Goal: Transaction & Acquisition: Obtain resource

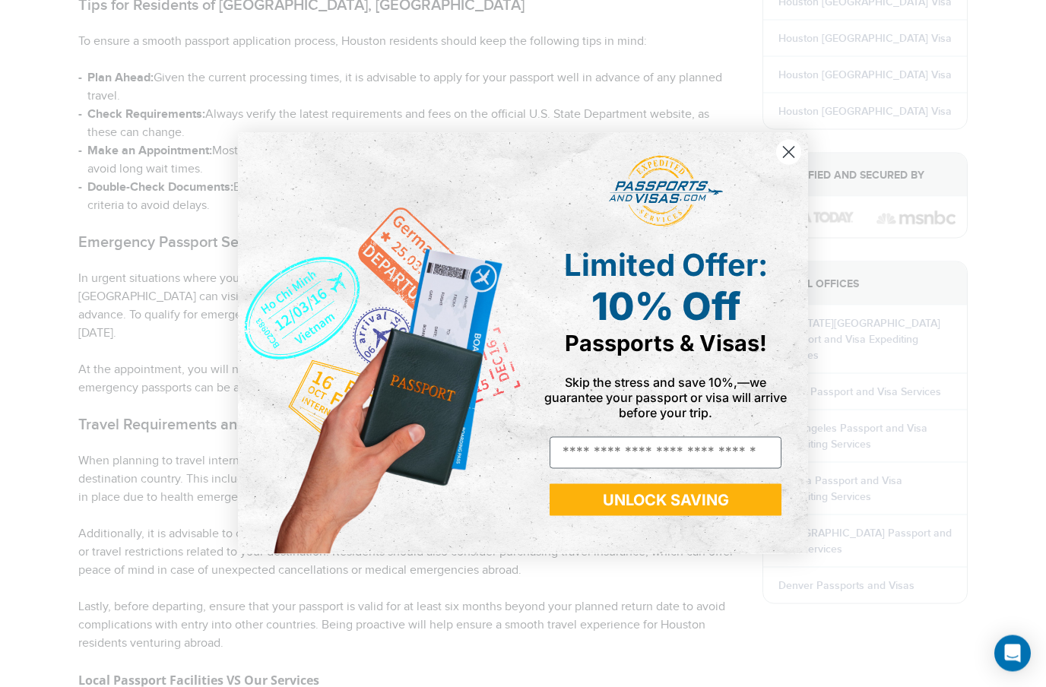
scroll to position [1652, 0]
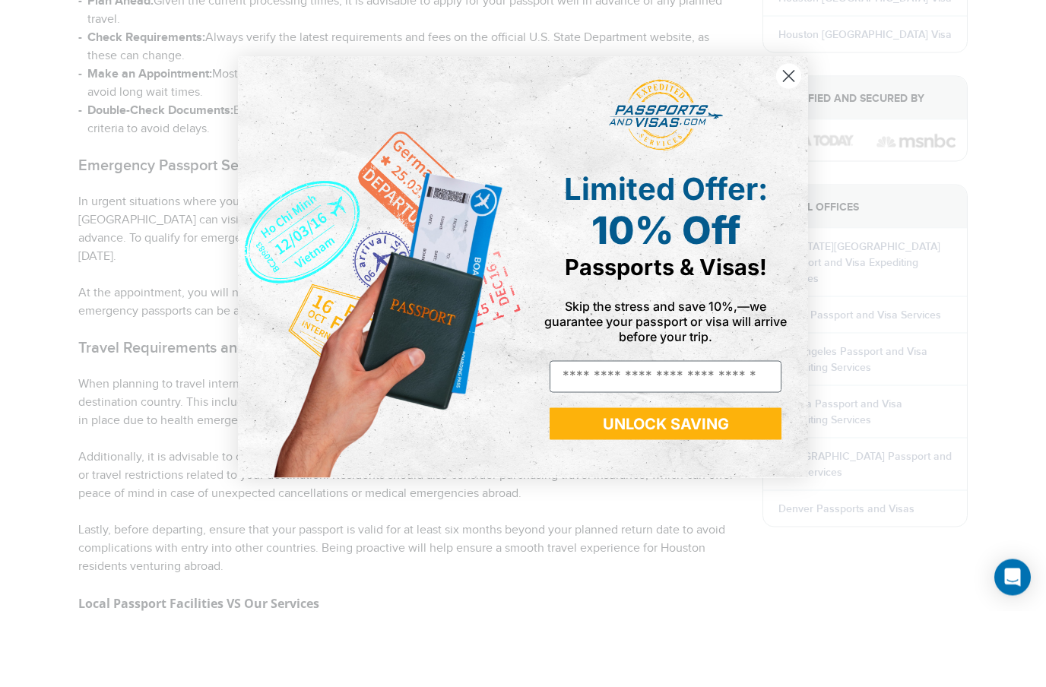
click at [797, 140] on circle "Close dialog" at bounding box center [788, 152] width 25 height 25
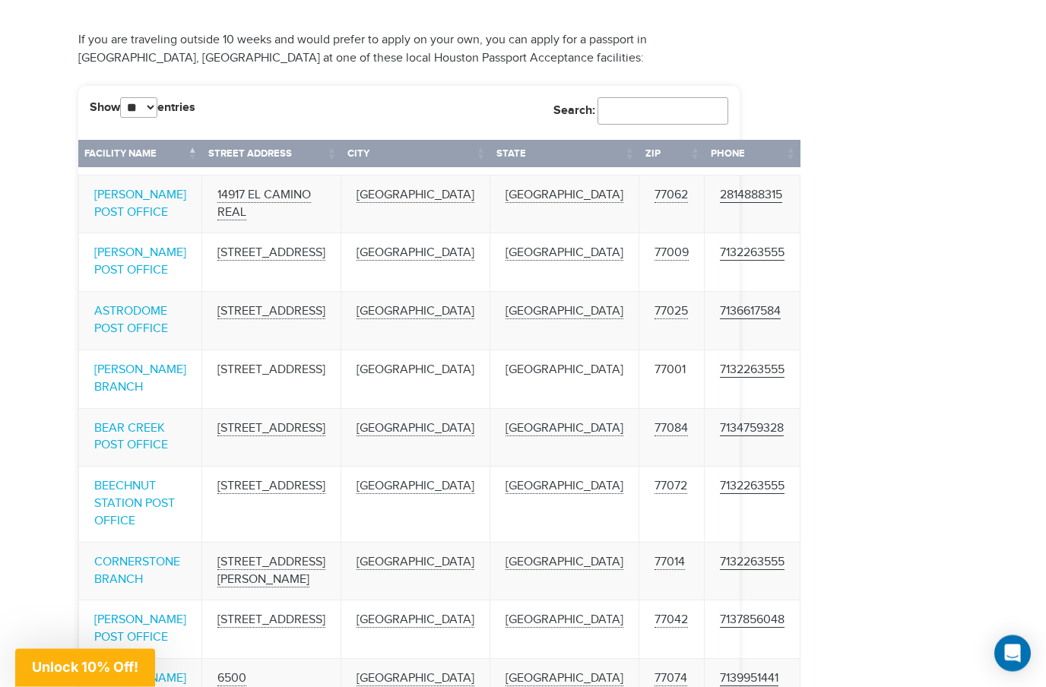
scroll to position [2900, 0]
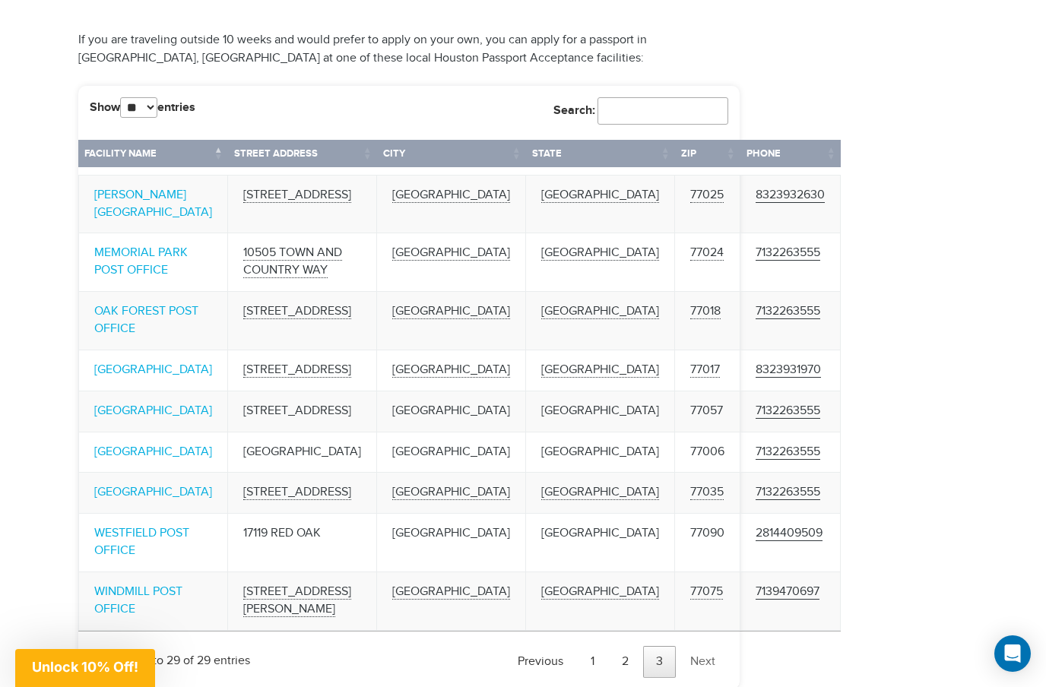
scroll to position [2875, 0]
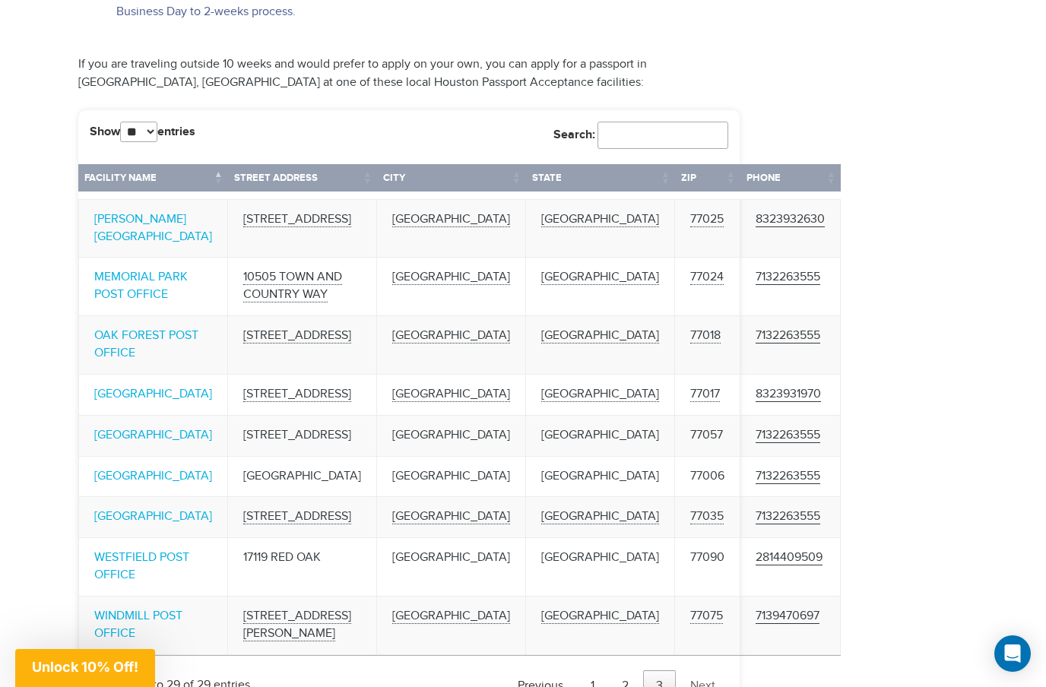
click at [706, 671] on link "Next" at bounding box center [702, 687] width 51 height 32
click at [711, 671] on link "Next" at bounding box center [702, 687] width 51 height 32
click at [633, 671] on link "2" at bounding box center [625, 687] width 33 height 32
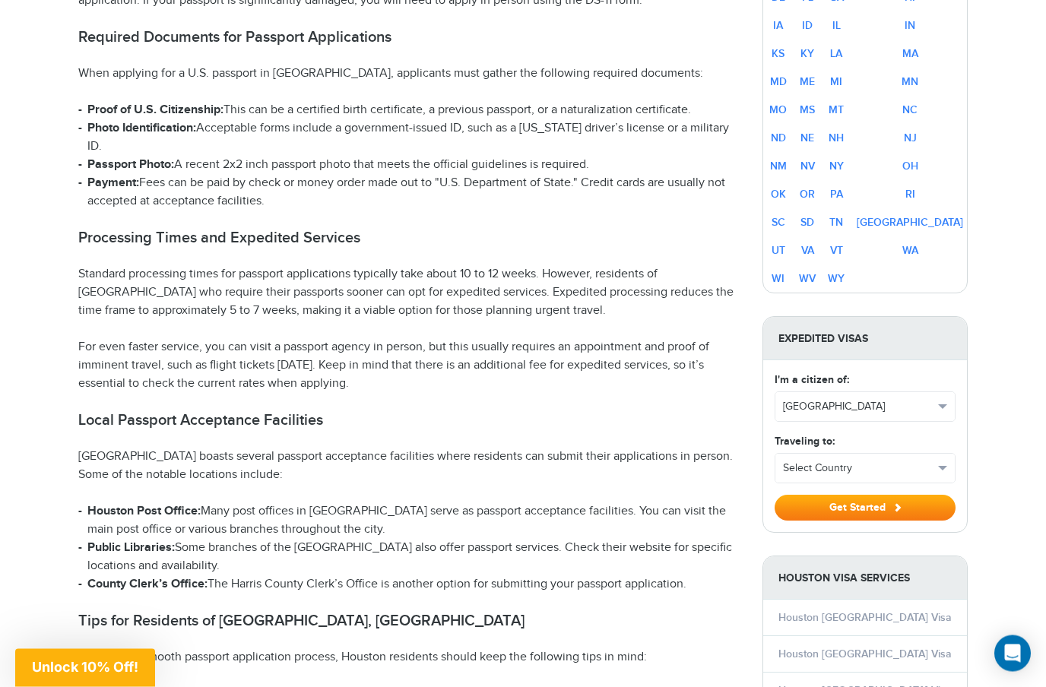
scroll to position [1035, 0]
click at [937, 454] on button "Select Country" at bounding box center [864, 468] width 179 height 29
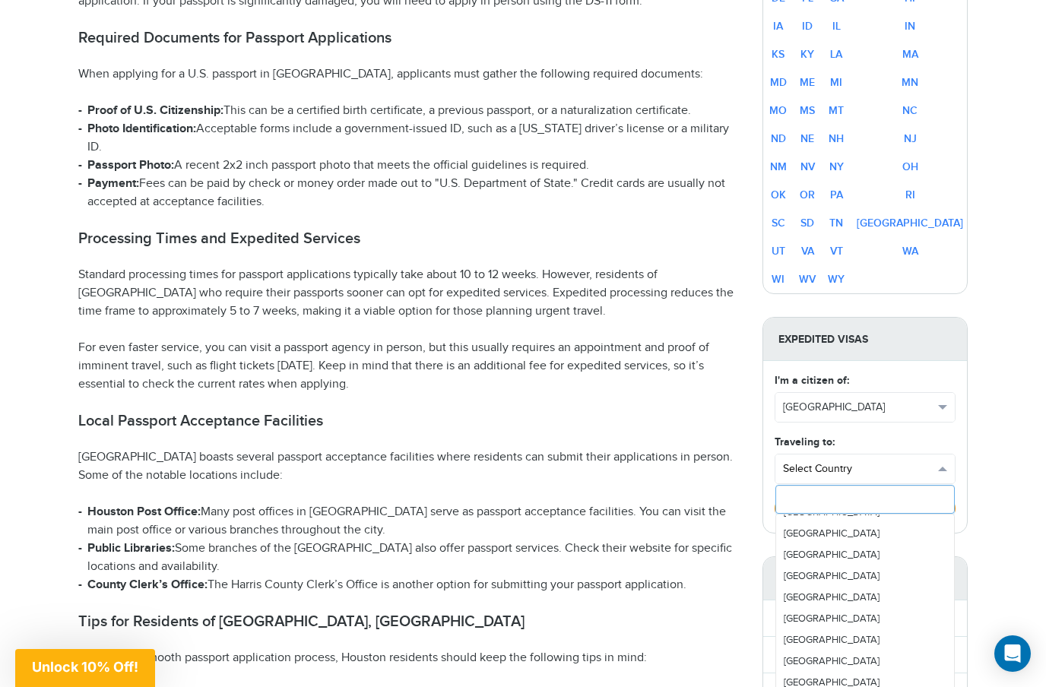
scroll to position [292, 0]
click at [852, 542] on link "[GEOGRAPHIC_DATA]" at bounding box center [865, 552] width 178 height 21
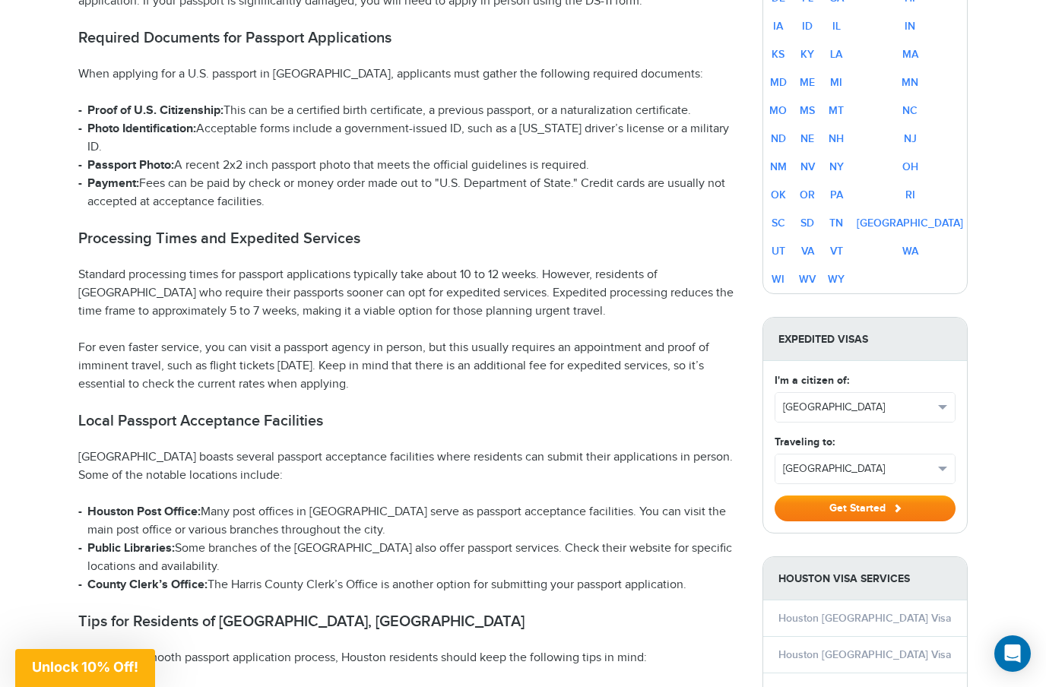
click at [889, 496] on button "Get Started" at bounding box center [865, 509] width 181 height 26
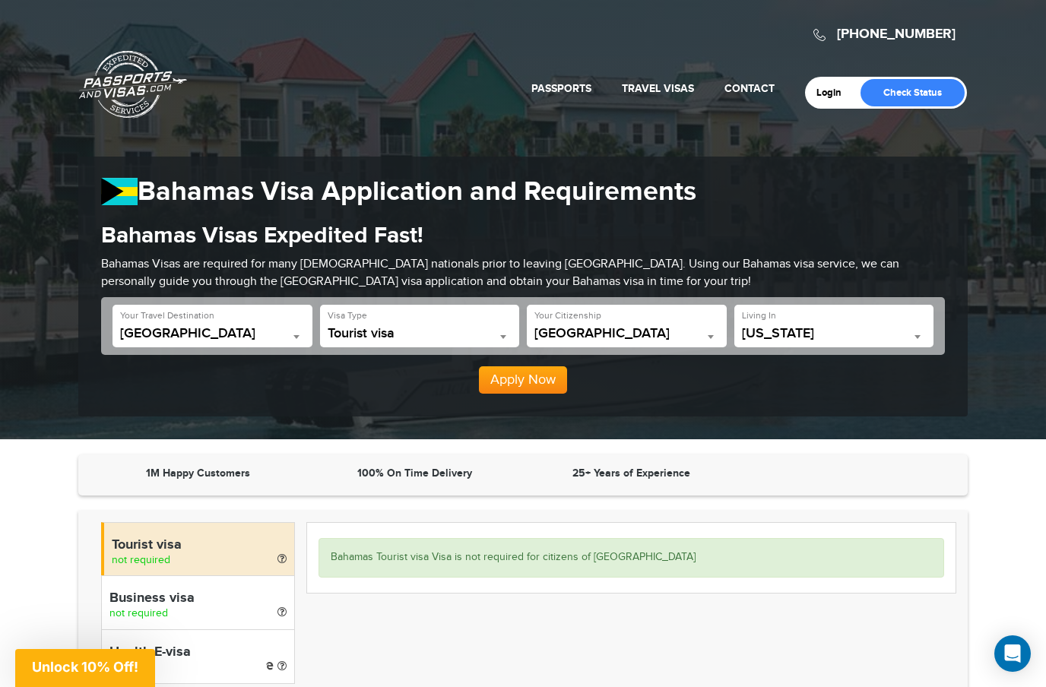
click at [815, 326] on span "[US_STATE]" at bounding box center [834, 333] width 185 height 15
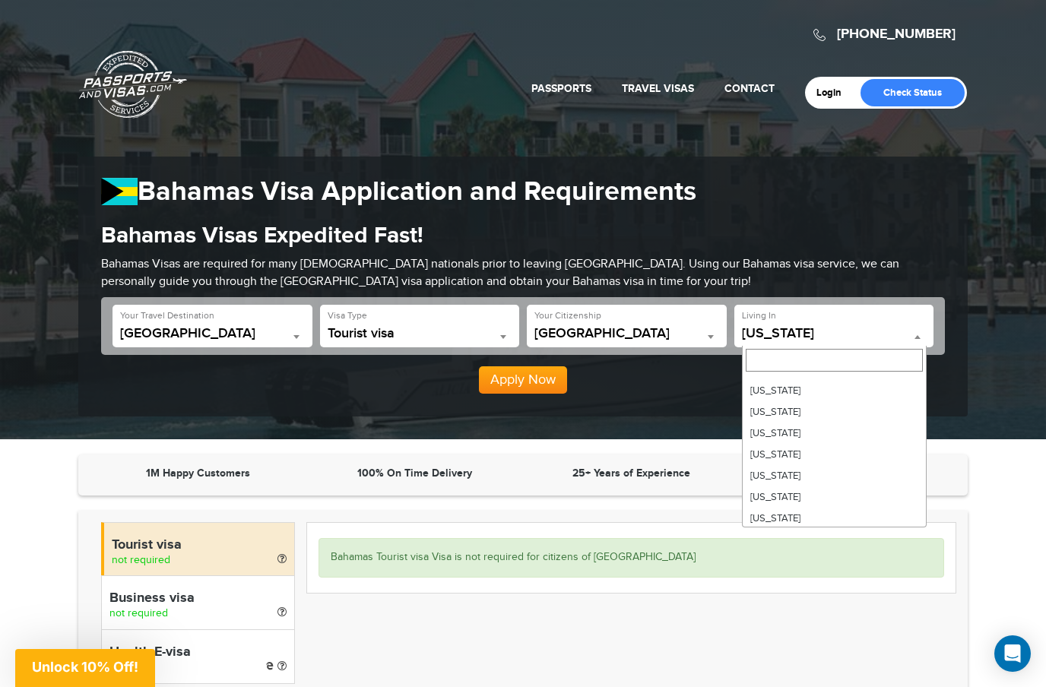
scroll to position [884, 0]
select select "**"
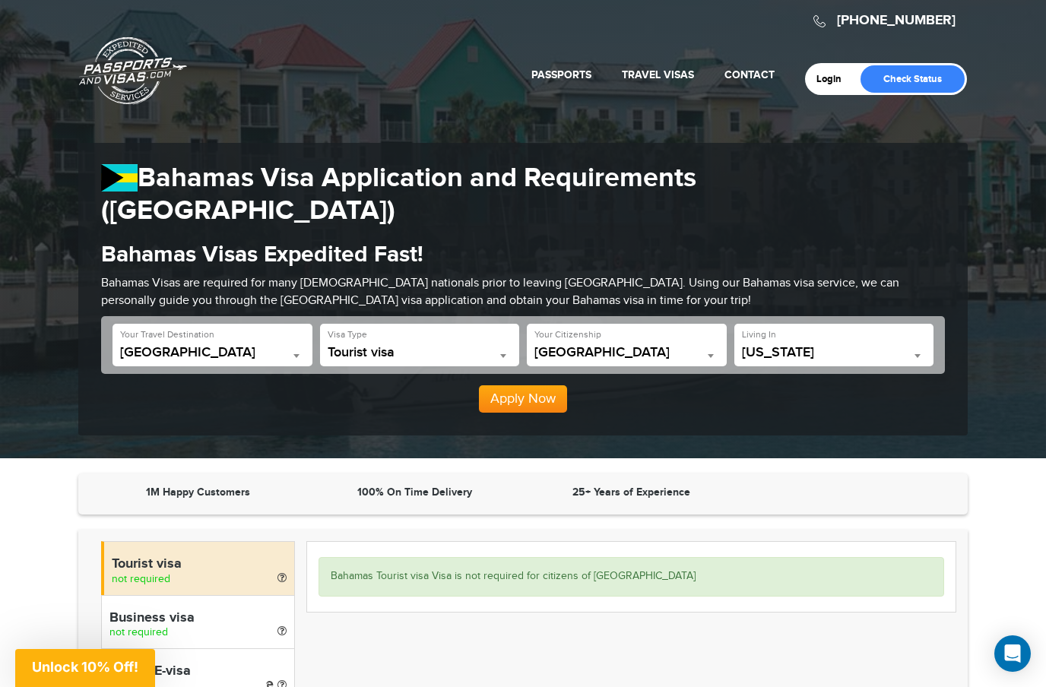
click at [553, 385] on button "Apply Now" at bounding box center [523, 398] width 88 height 27
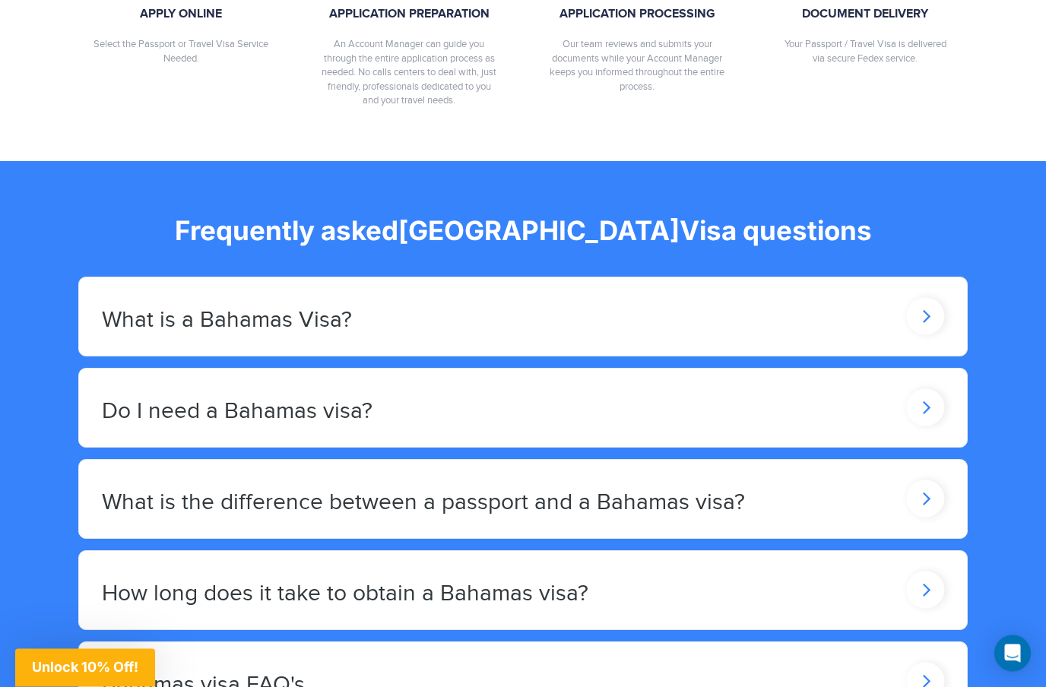
scroll to position [1240, 0]
